Goal: Navigation & Orientation: Find specific page/section

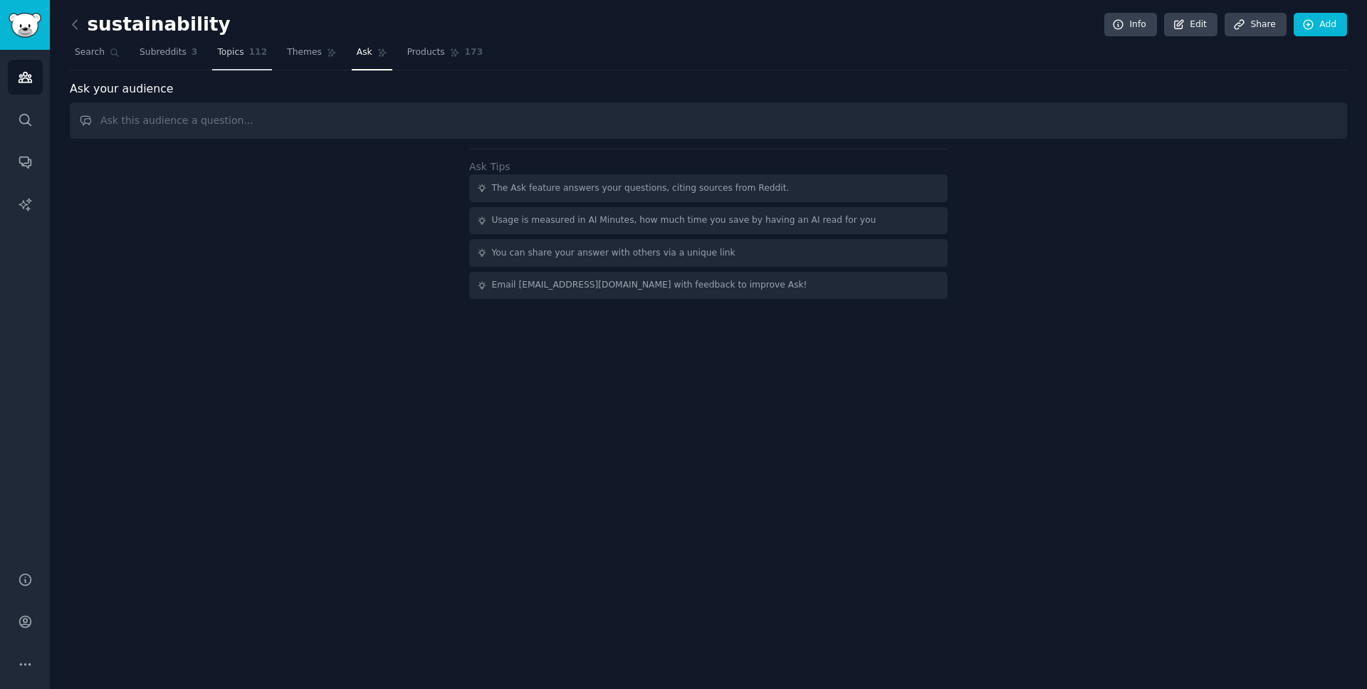
click at [212, 46] on link "Topics 112" at bounding box center [242, 55] width 60 height 29
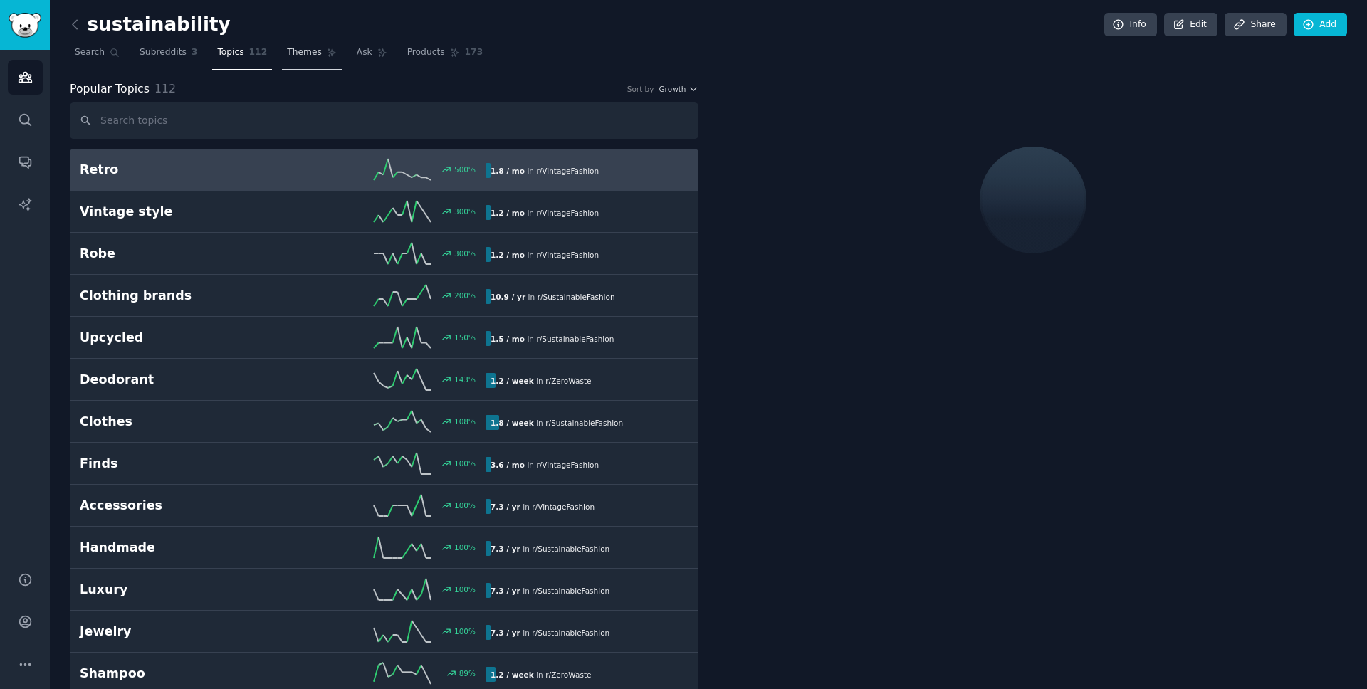
click at [287, 53] on span "Themes" at bounding box center [304, 52] width 35 height 13
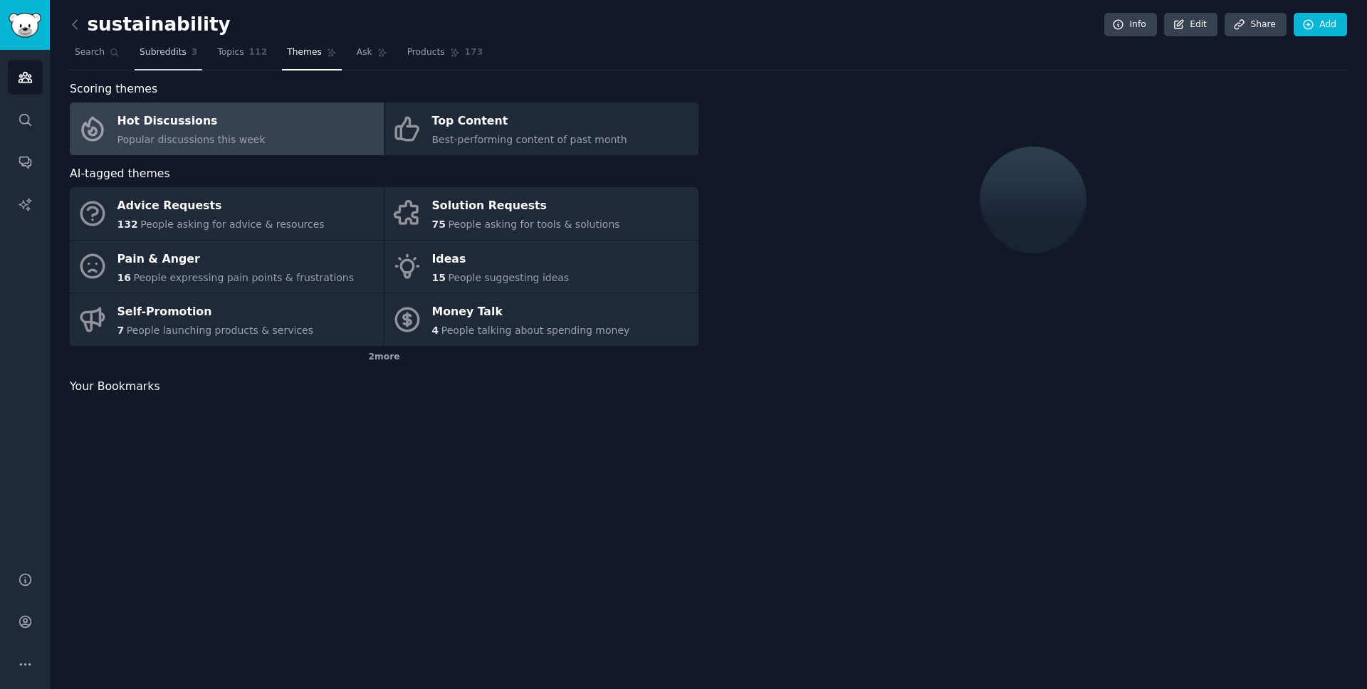
click at [185, 51] on link "Subreddits 3" at bounding box center [169, 55] width 68 height 29
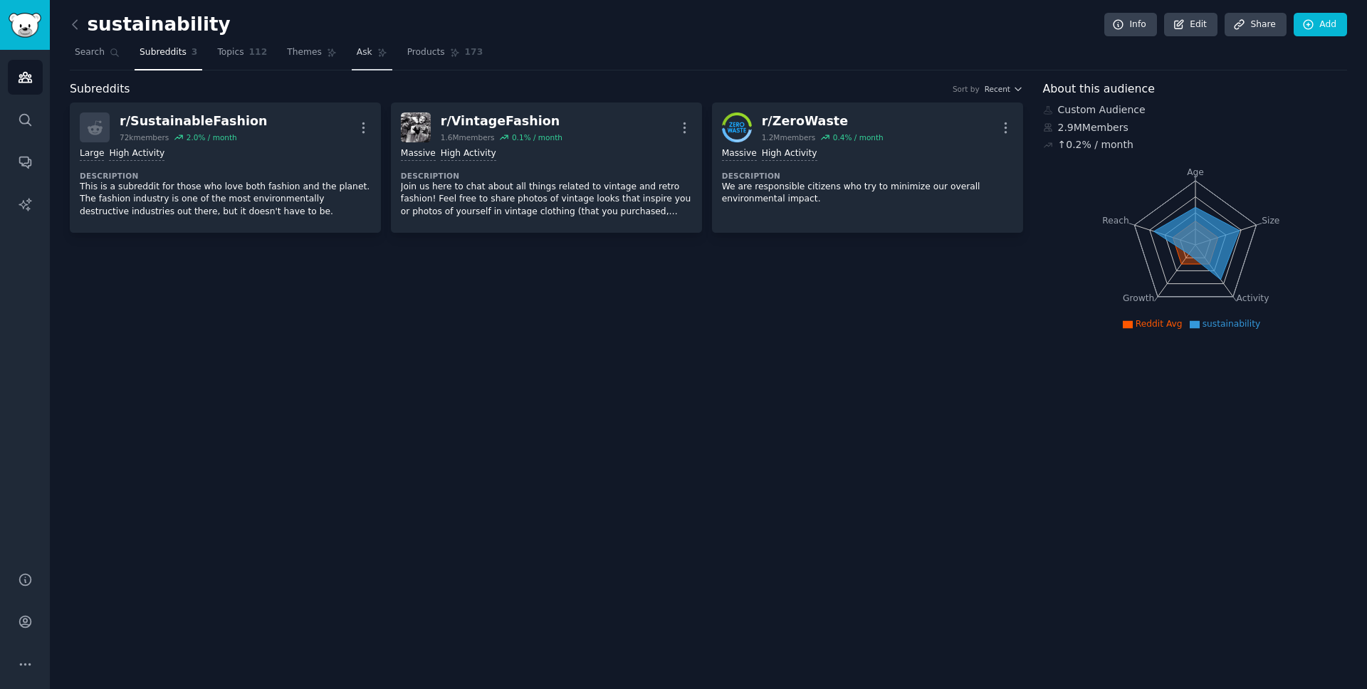
click at [379, 45] on link "Ask" at bounding box center [372, 55] width 41 height 29
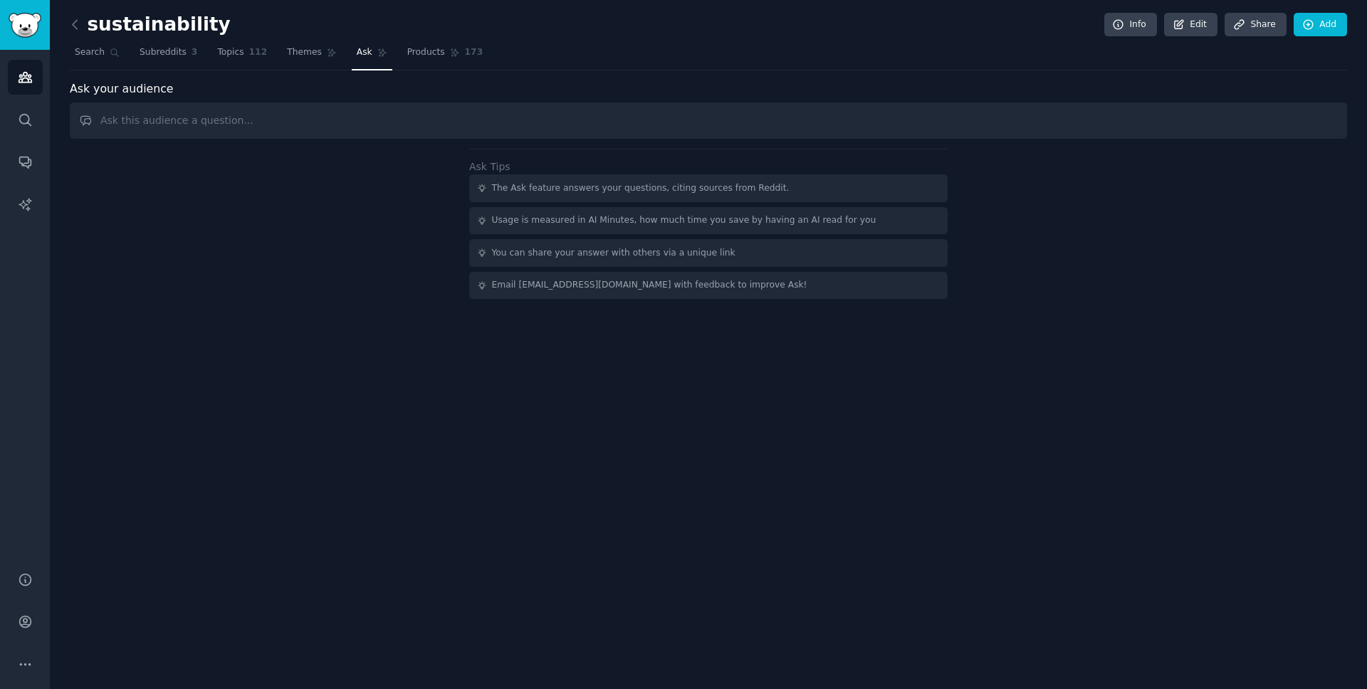
click at [495, 137] on input "text" at bounding box center [708, 120] width 1277 height 36
